Goal: Task Accomplishment & Management: Manage account settings

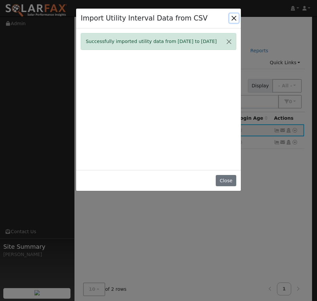
click at [234, 19] on button "Close" at bounding box center [233, 18] width 9 height 9
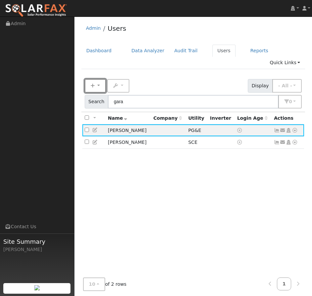
click at [98, 79] on button "New" at bounding box center [95, 86] width 21 height 14
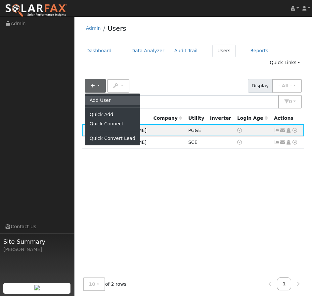
click at [100, 96] on link "Add User" at bounding box center [112, 100] width 55 height 9
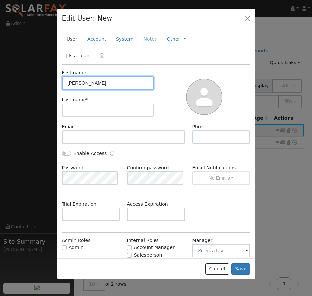
type input "[PERSON_NAME]"
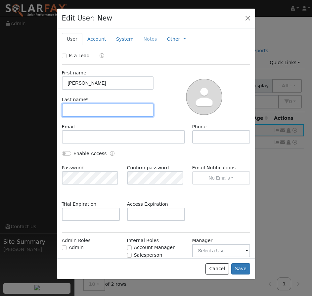
click at [88, 109] on input "text" at bounding box center [108, 109] width 92 height 13
type input "[PERSON_NAME]"
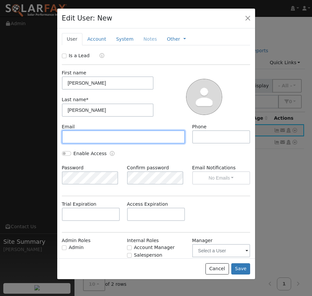
click at [93, 138] on input "text" at bounding box center [123, 136] width 123 height 13
paste input "[EMAIL_ADDRESS][DOMAIN_NAME]"
type input "[EMAIL_ADDRESS][DOMAIN_NAME]"
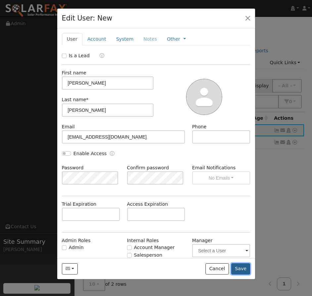
click at [243, 274] on button "Save" at bounding box center [240, 268] width 19 height 11
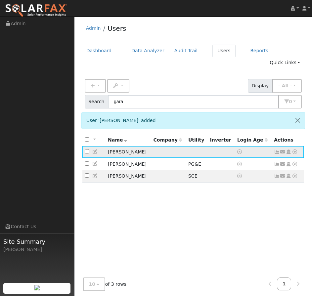
click at [293, 149] on icon at bounding box center [294, 151] width 6 height 5
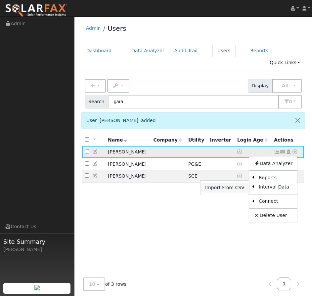
click at [231, 183] on link "Import From CSV" at bounding box center [224, 187] width 49 height 9
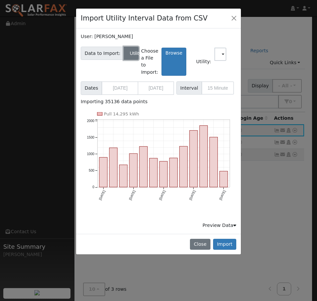
click at [138, 56] on button "Utility" at bounding box center [131, 53] width 15 height 13
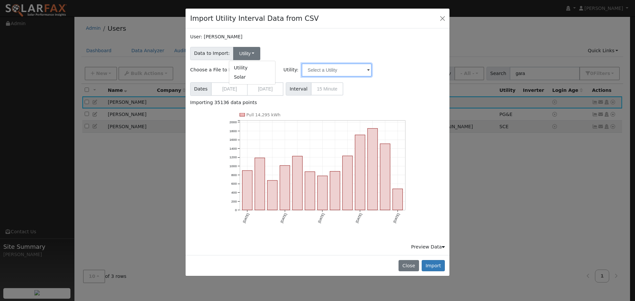
click at [316, 63] on input "text" at bounding box center [336, 69] width 70 height 13
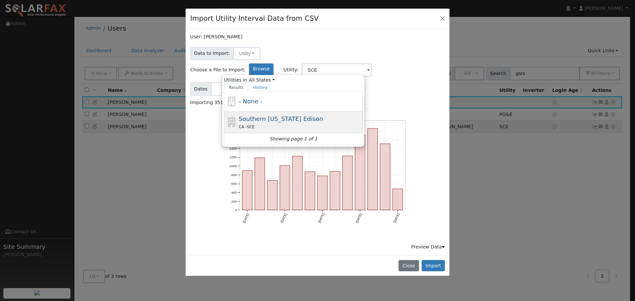
click at [316, 115] on span "Southern [US_STATE] Edison" at bounding box center [281, 118] width 84 height 7
type input "Southern [US_STATE] Edison"
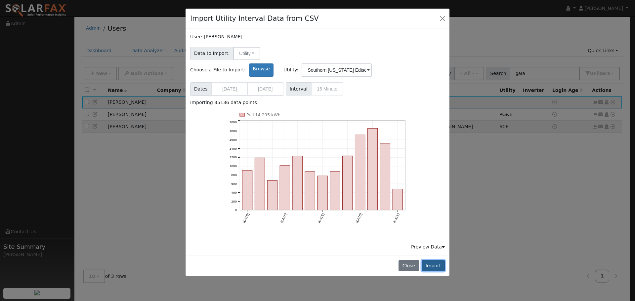
click at [316, 260] on button "Import" at bounding box center [432, 265] width 23 height 11
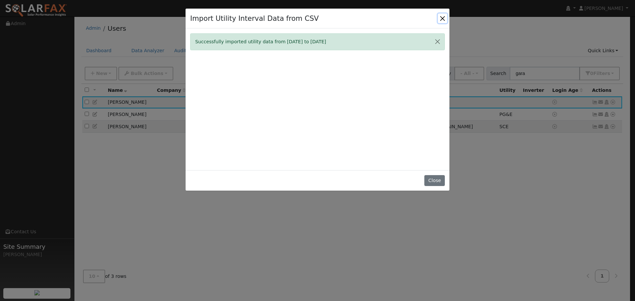
click at [316, 16] on button "Close" at bounding box center [442, 18] width 9 height 9
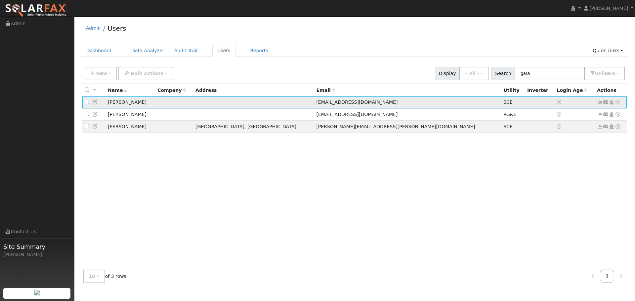
click at [316, 103] on icon at bounding box center [600, 102] width 6 height 5
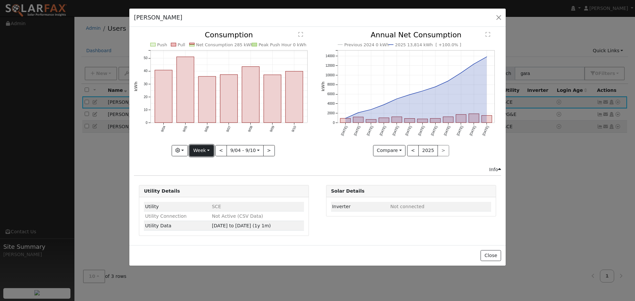
click at [202, 148] on button "Week" at bounding box center [201, 150] width 24 height 11
click at [214, 194] on link "Year" at bounding box center [213, 191] width 46 height 9
type input "[DATE]"
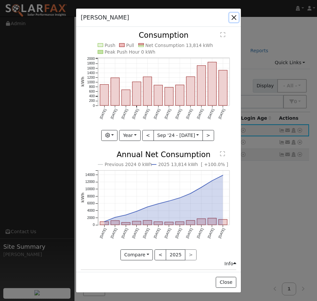
click at [234, 18] on button "button" at bounding box center [233, 17] width 9 height 9
